Goal: Information Seeking & Learning: Learn about a topic

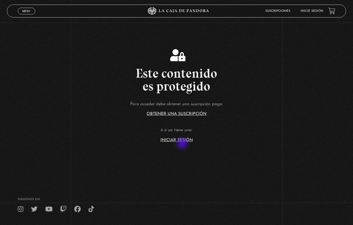
click at [181, 142] on link "Iniciar Sesión" at bounding box center [176, 140] width 32 height 4
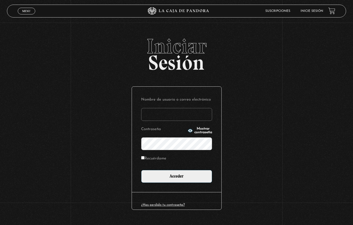
type input "[EMAIL_ADDRESS][DOMAIN_NAME]"
click at [176, 177] on input "Acceder" at bounding box center [176, 176] width 71 height 13
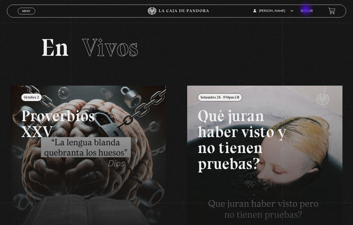
click at [306, 10] on link "Buscar" at bounding box center [306, 11] width 12 height 3
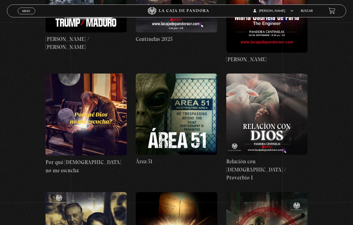
scroll to position [298, 0]
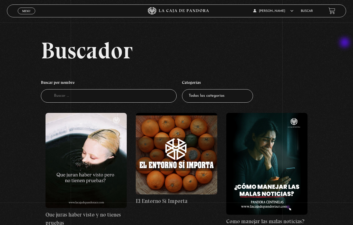
scroll to position [0, 0]
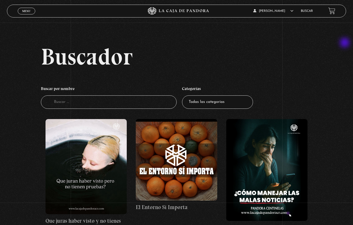
click at [101, 103] on input "Buscador" at bounding box center [108, 102] width 135 height 14
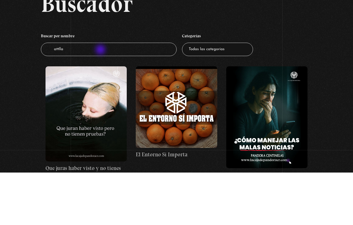
type input "attllas"
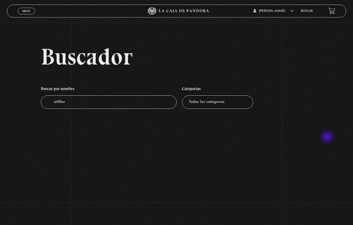
click at [136, 107] on input "attllas" at bounding box center [108, 102] width 135 height 14
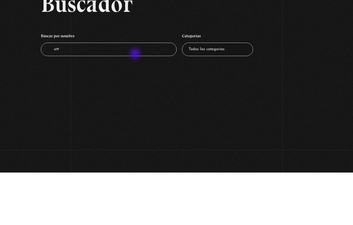
type input "at"
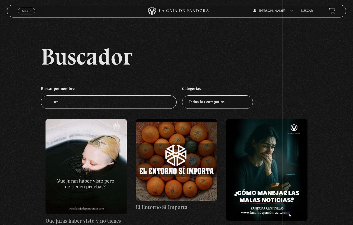
click at [149, 105] on input "at" at bounding box center [108, 102] width 135 height 14
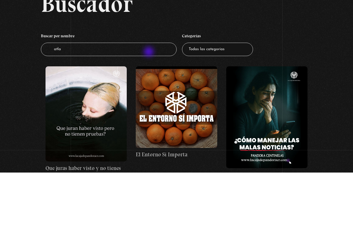
type input "atlas"
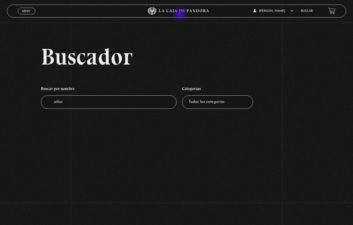
click at [181, 15] on icon at bounding box center [177, 11] width 106 height 8
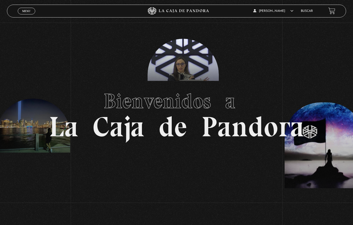
click at [317, 49] on section "Bienvenidos a La Caja de Pandora" at bounding box center [176, 112] width 353 height 225
click at [322, 50] on section "Bienvenidos a La Caja de Pandora" at bounding box center [176, 112] width 353 height 225
click at [28, 9] on link "Menu Cerrar" at bounding box center [26, 11] width 17 height 7
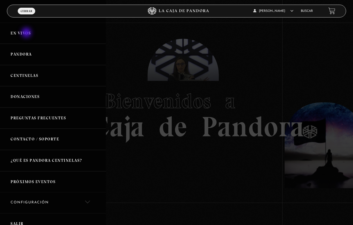
click at [27, 34] on link "En vivos" at bounding box center [53, 33] width 106 height 21
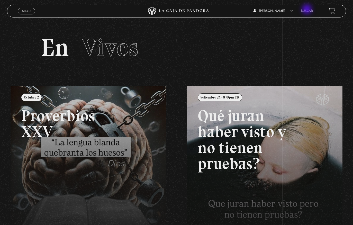
click at [307, 9] on li "Buscar" at bounding box center [306, 11] width 12 height 8
click at [8, 102] on div "Menu Cerrar Yanin Acuña Valerio En vivos Pandora Centinelas Mi cuenta Salir Bus…" at bounding box center [176, 183] width 353 height 321
click at [29, 98] on link at bounding box center [187, 198] width 353 height 225
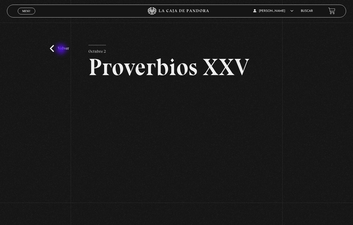
click at [62, 50] on link "Volver" at bounding box center [59, 48] width 19 height 7
